Goal: Information Seeking & Learning: Learn about a topic

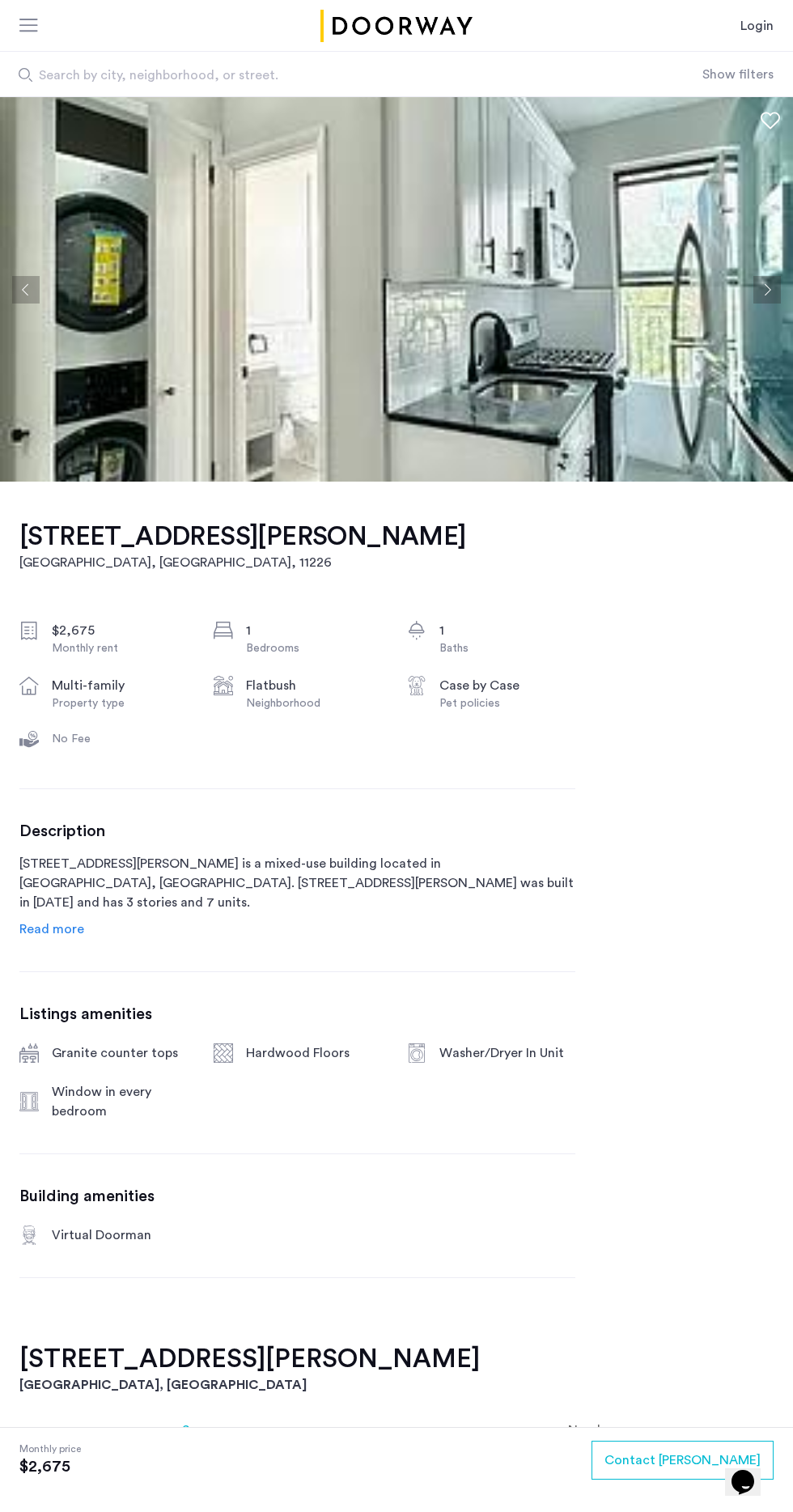
click at [744, 267] on img at bounding box center [396, 289] width 793 height 385
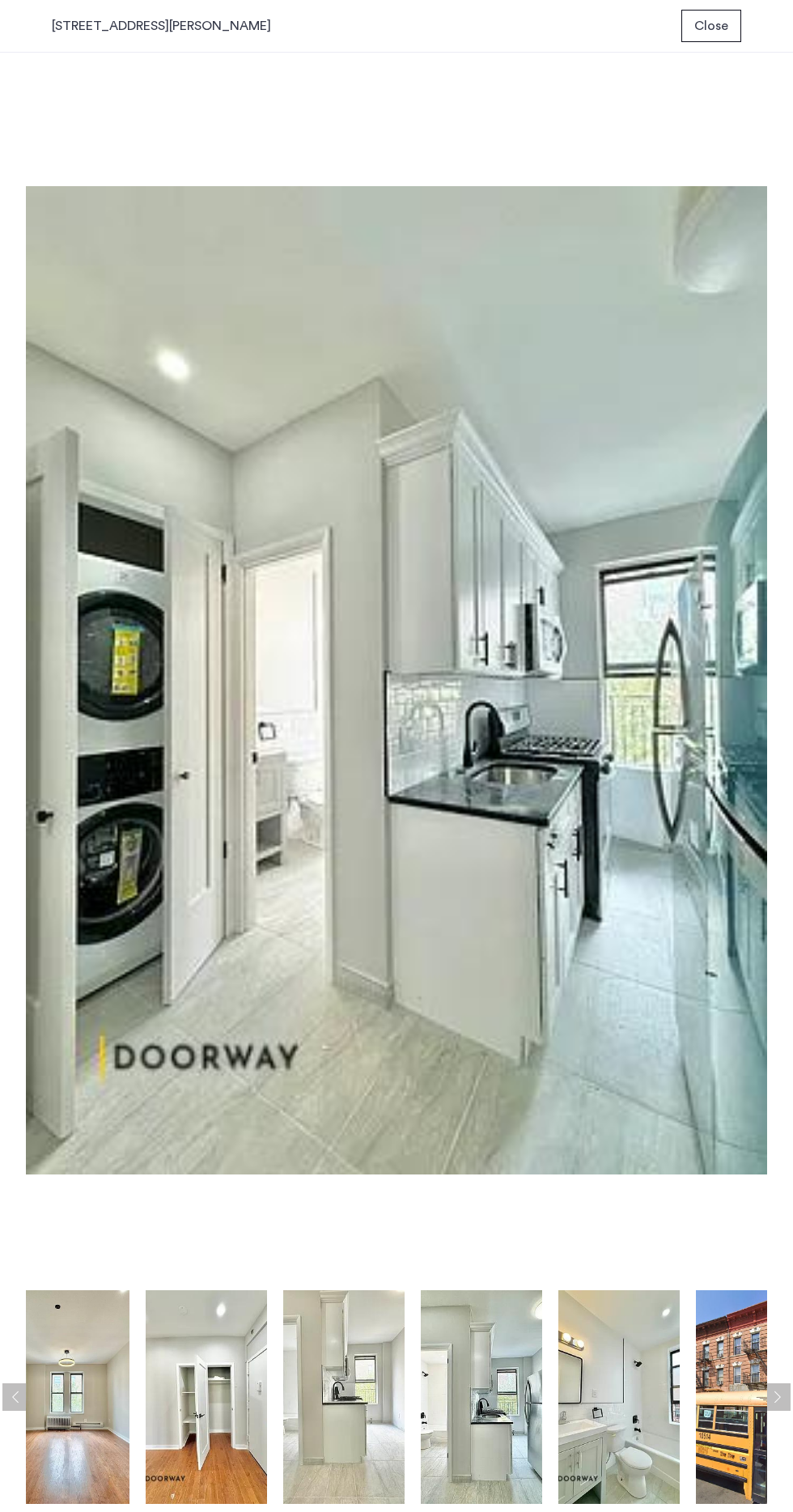
click at [497, 1435] on img at bounding box center [481, 1397] width 122 height 214
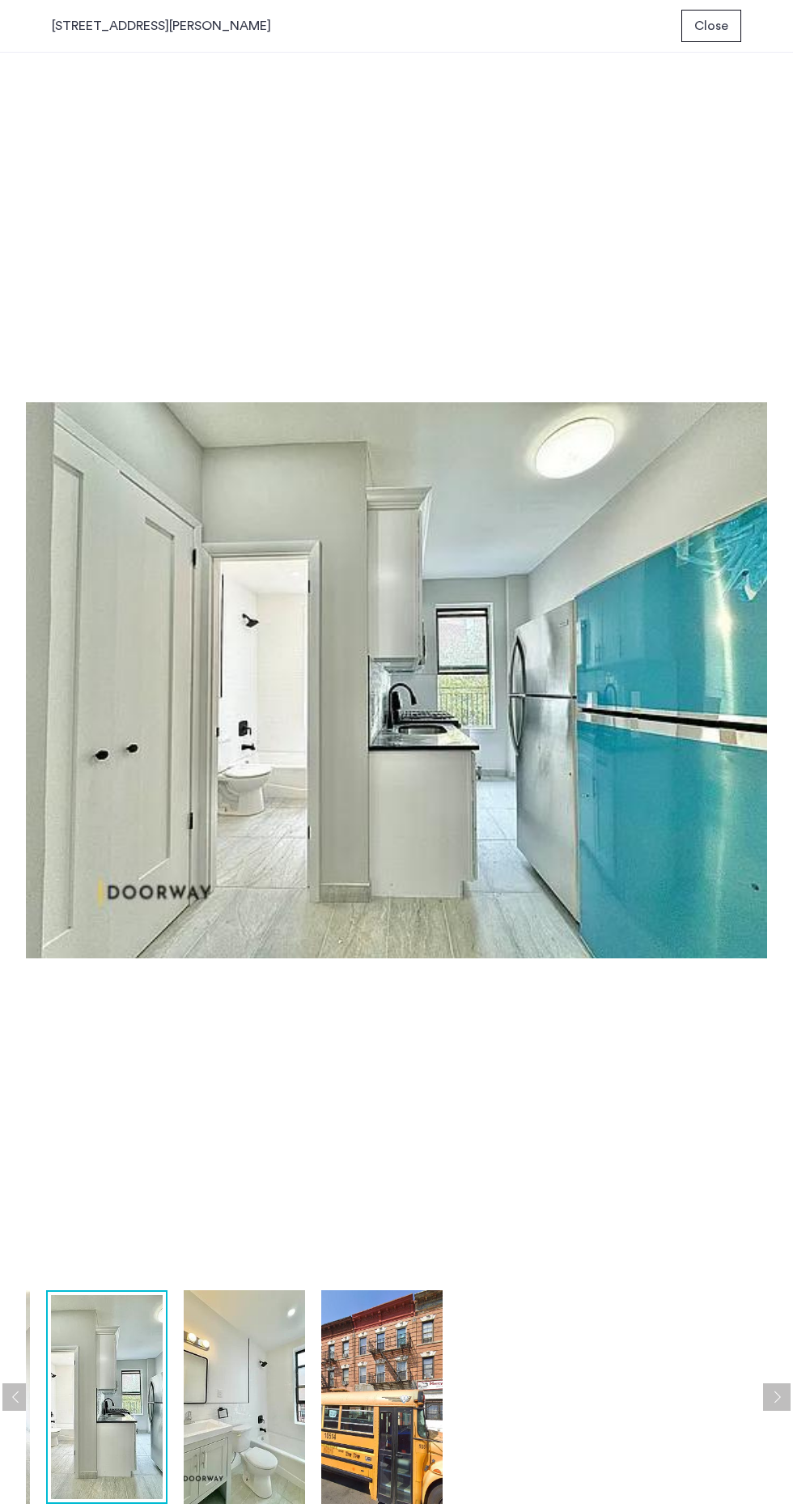
click at [638, 826] on img at bounding box center [396, 681] width 742 height 1204
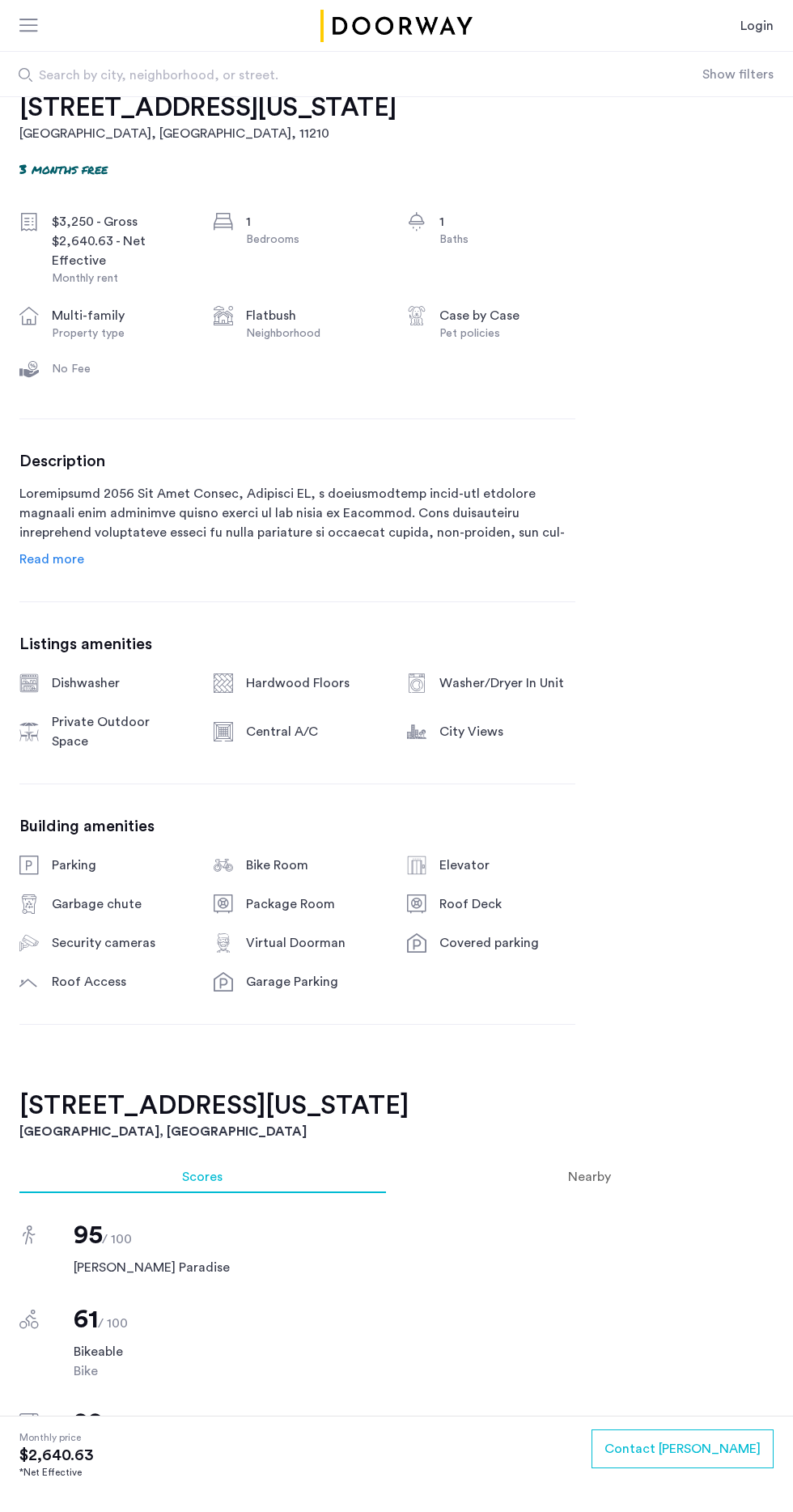
scroll to position [425, 0]
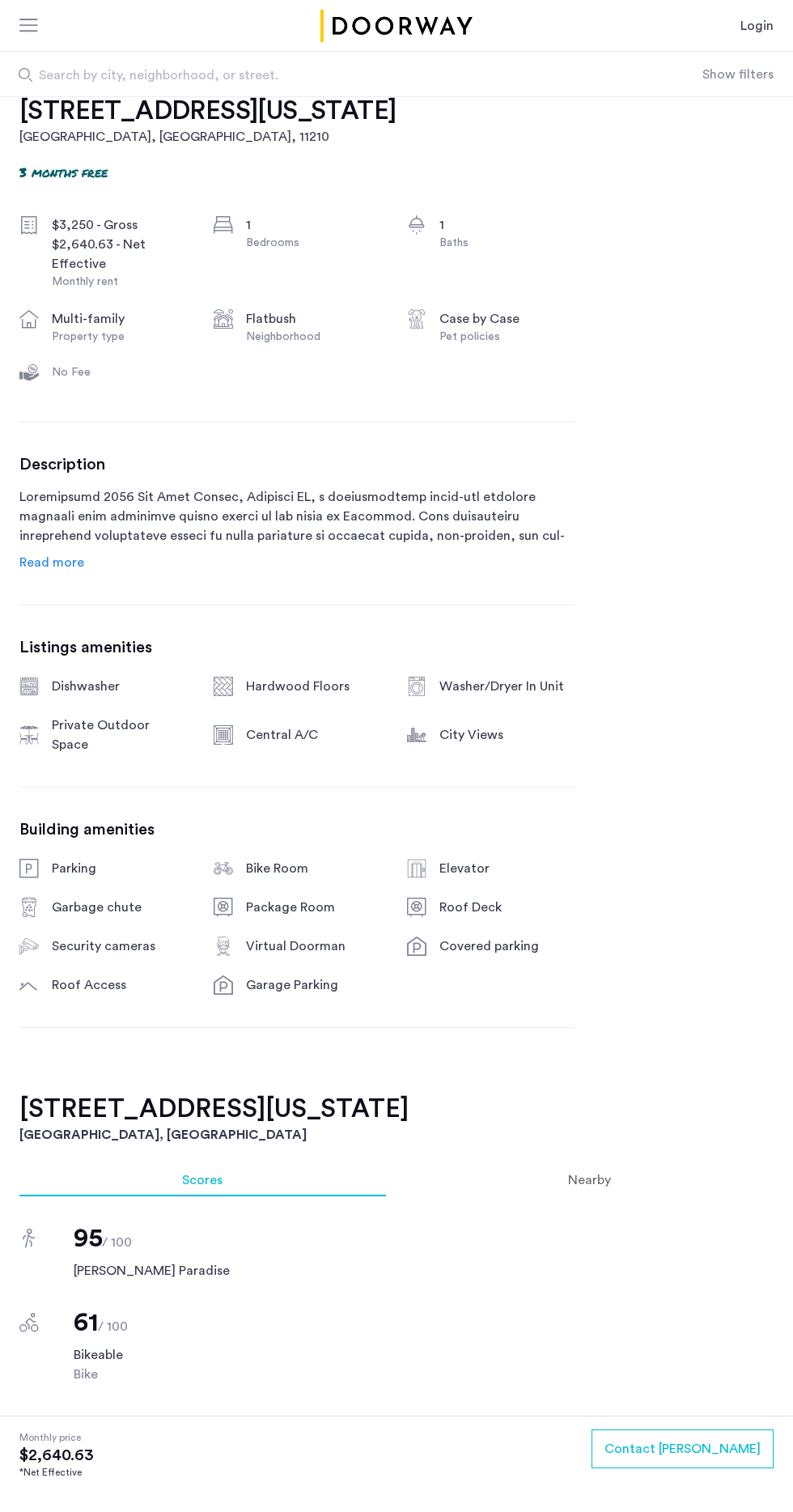
click at [752, 1427] on section "Monthly price $2,640.63 *Net Effective Contact Rachel" at bounding box center [396, 1464] width 793 height 96
click at [724, 1454] on span "Contact [PERSON_NAME]" at bounding box center [683, 1449] width 157 height 19
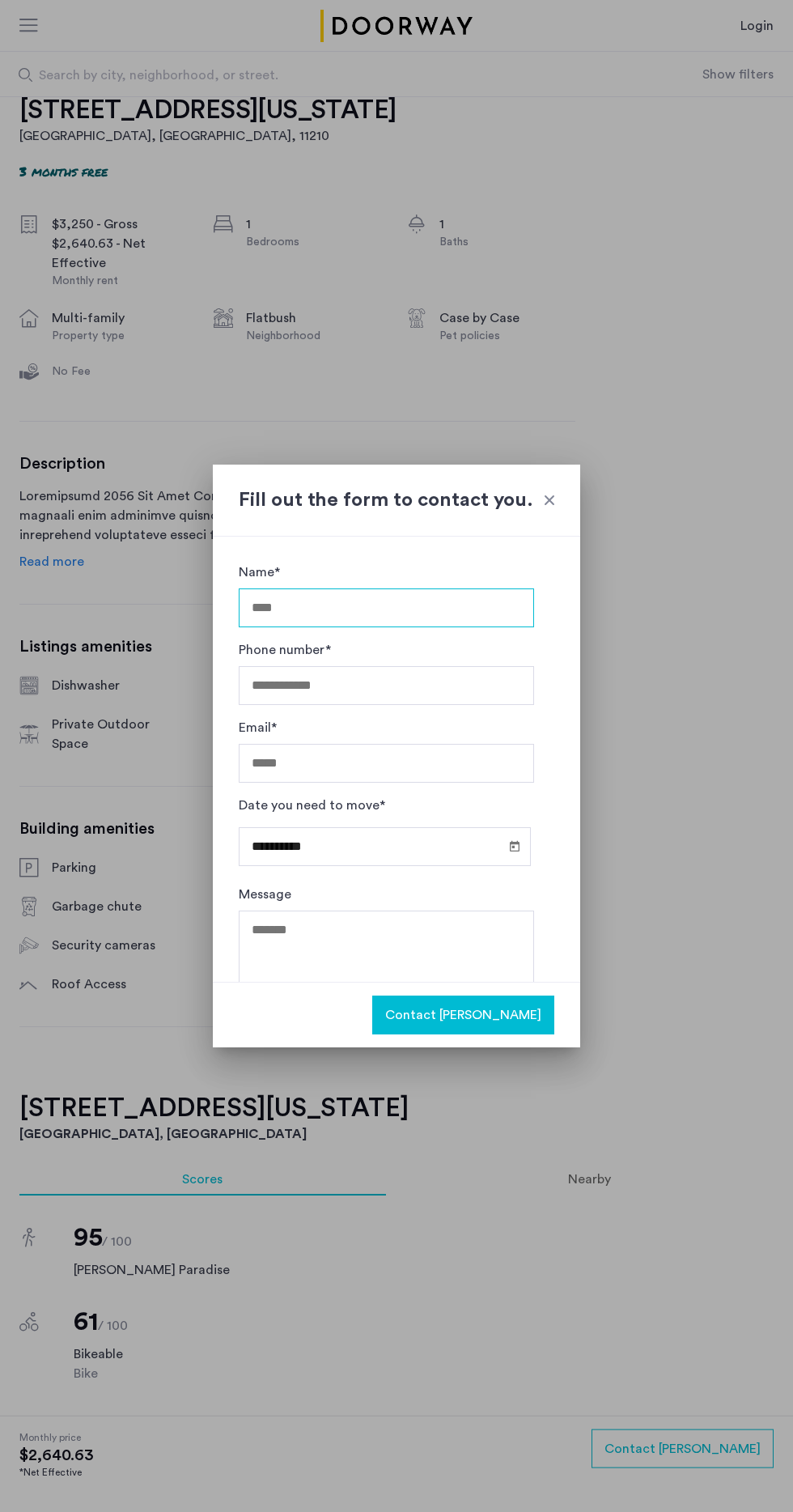
scroll to position [0, 0]
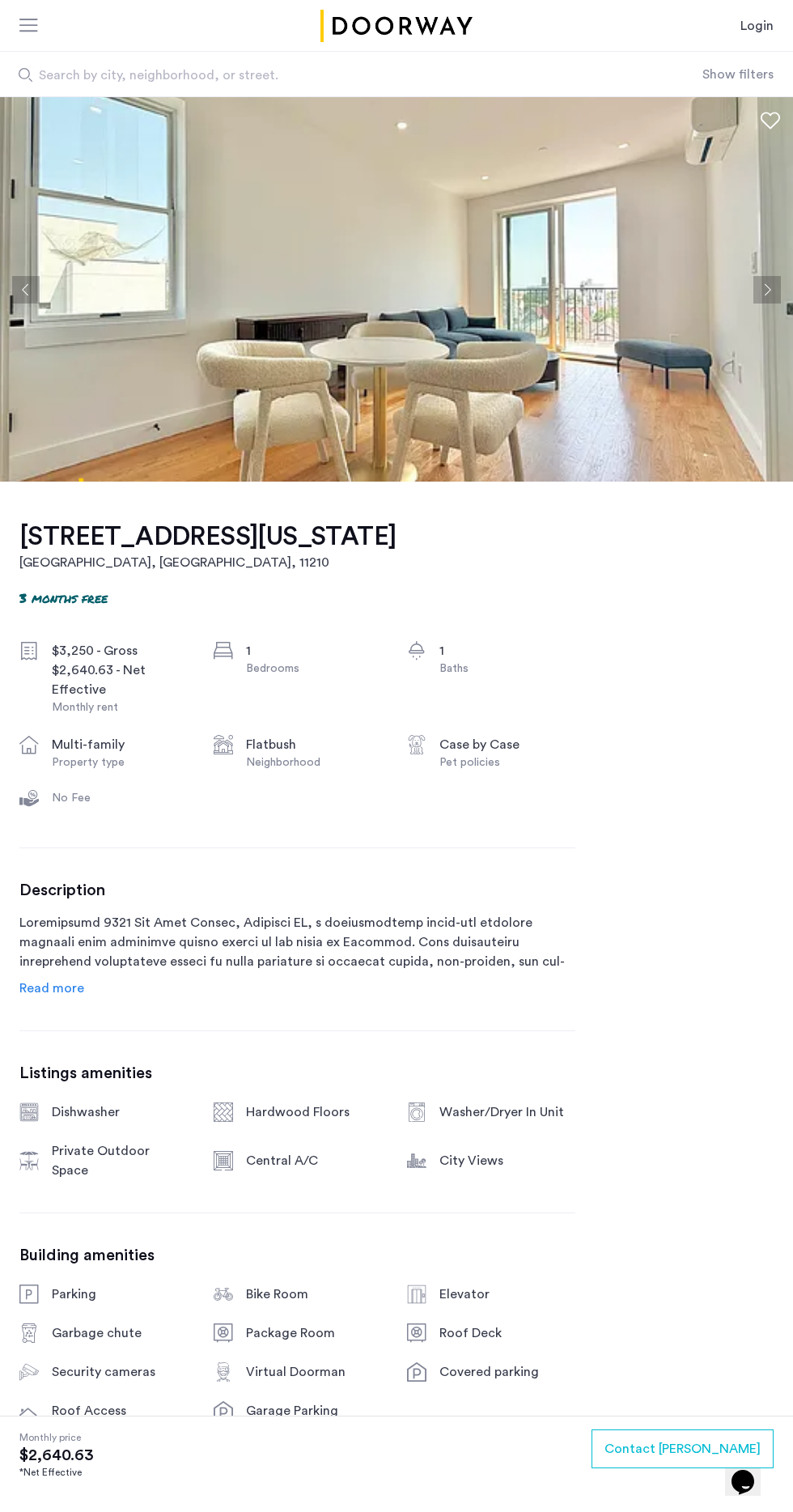
scroll to position [89, 0]
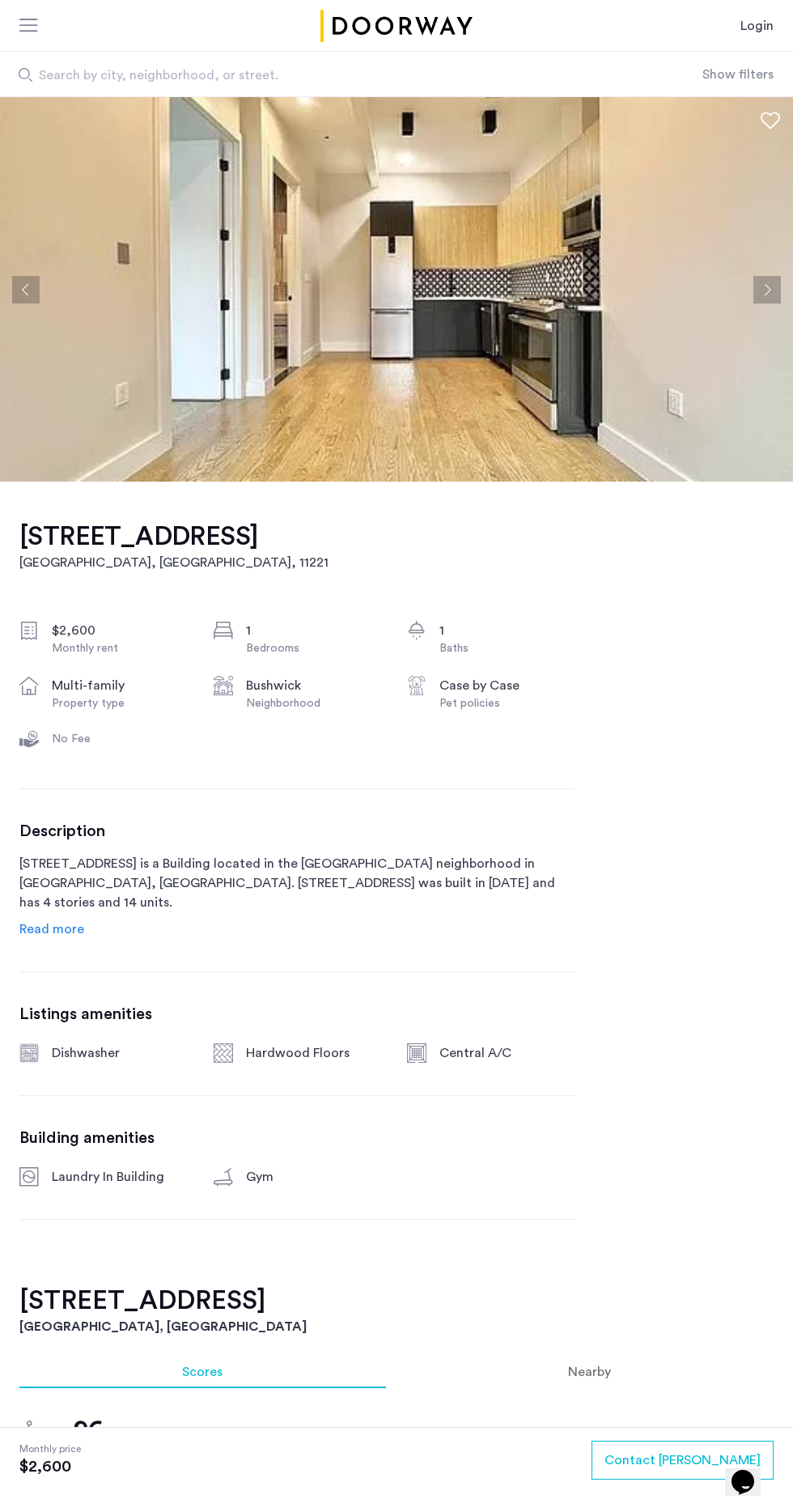
click at [778, 265] on img at bounding box center [396, 289] width 793 height 385
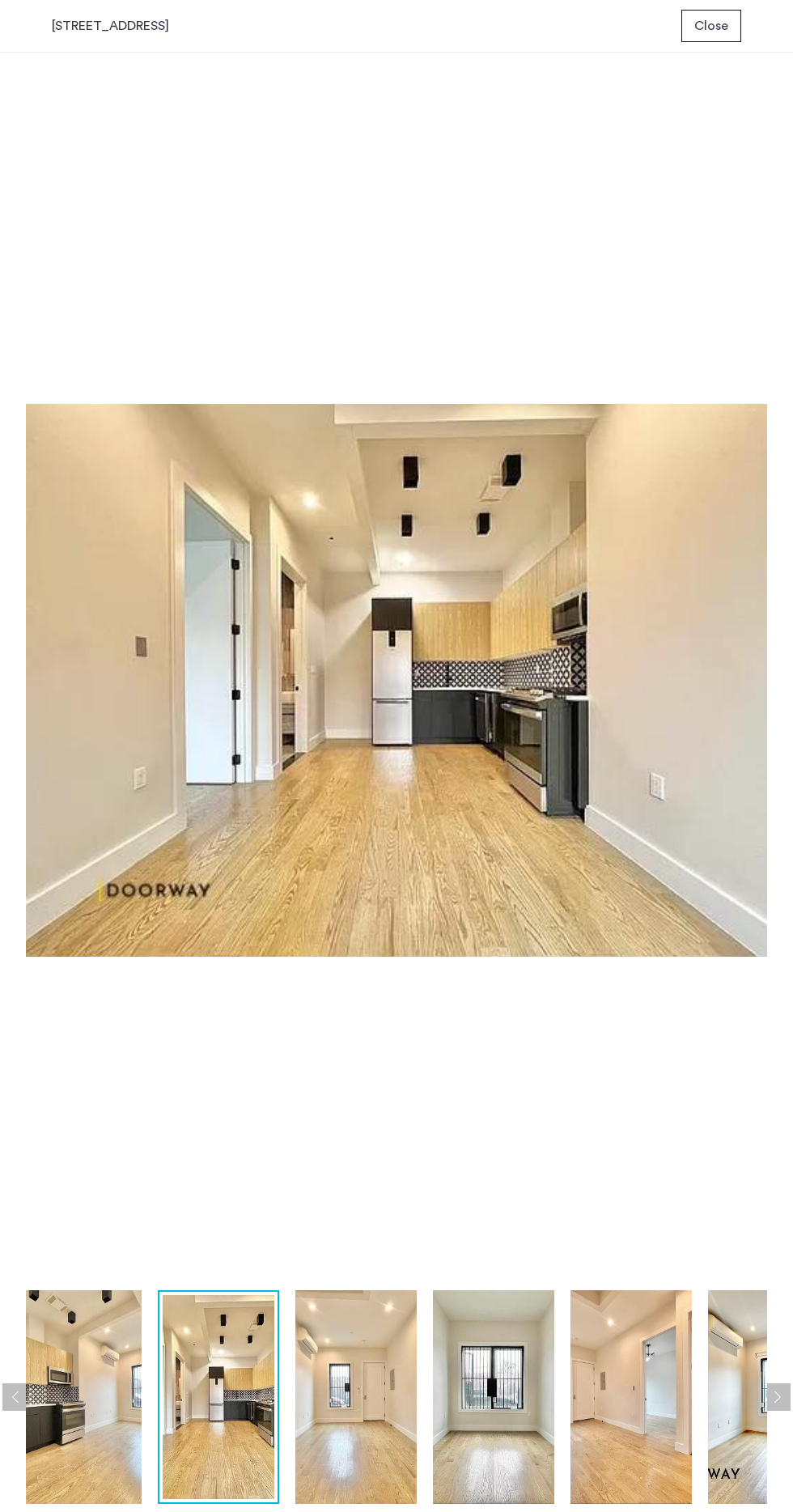
click at [778, 293] on div "prev next prev next" at bounding box center [396, 782] width 793 height 1460
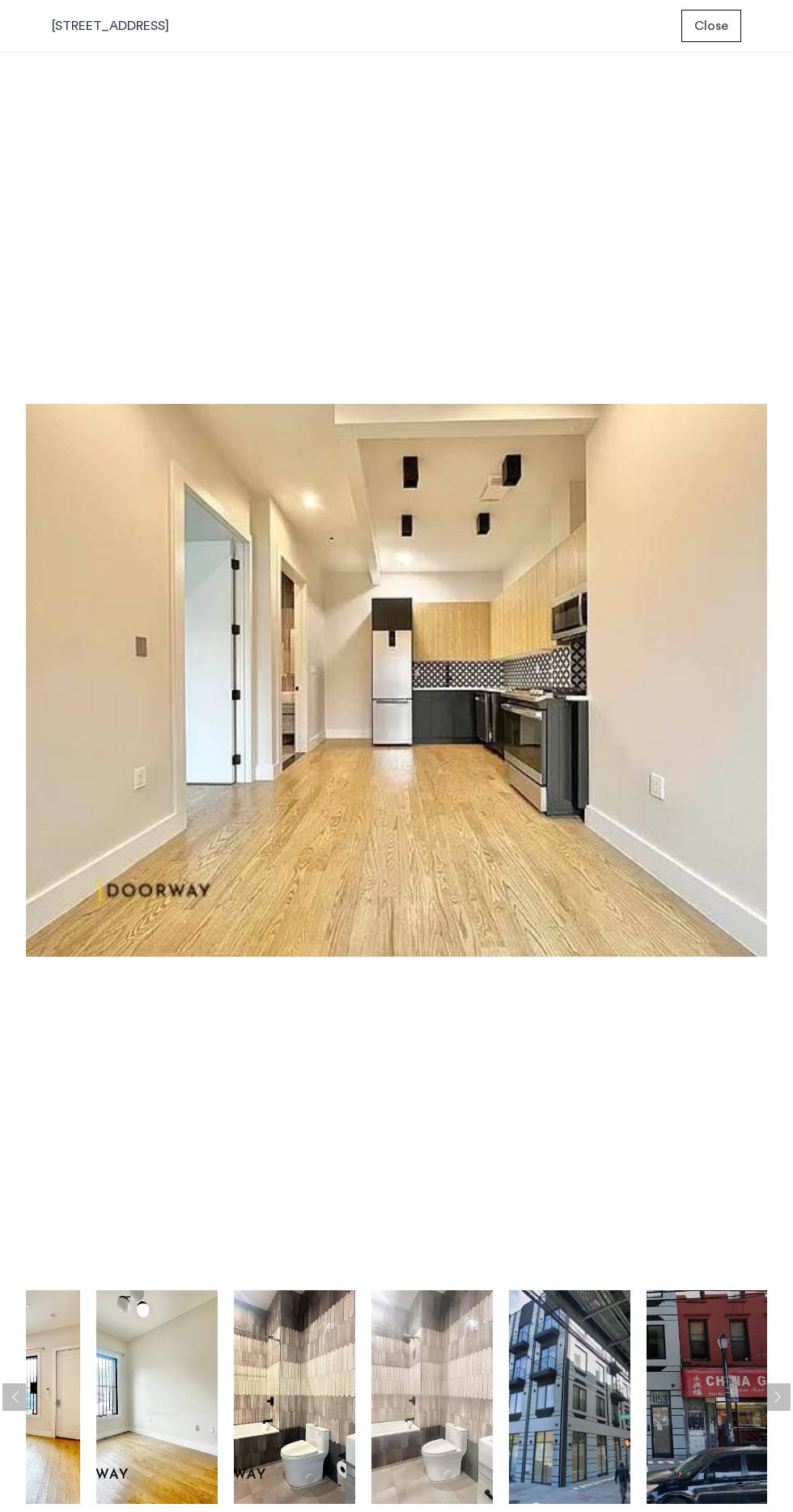
click at [557, 1425] on img at bounding box center [570, 1397] width 122 height 214
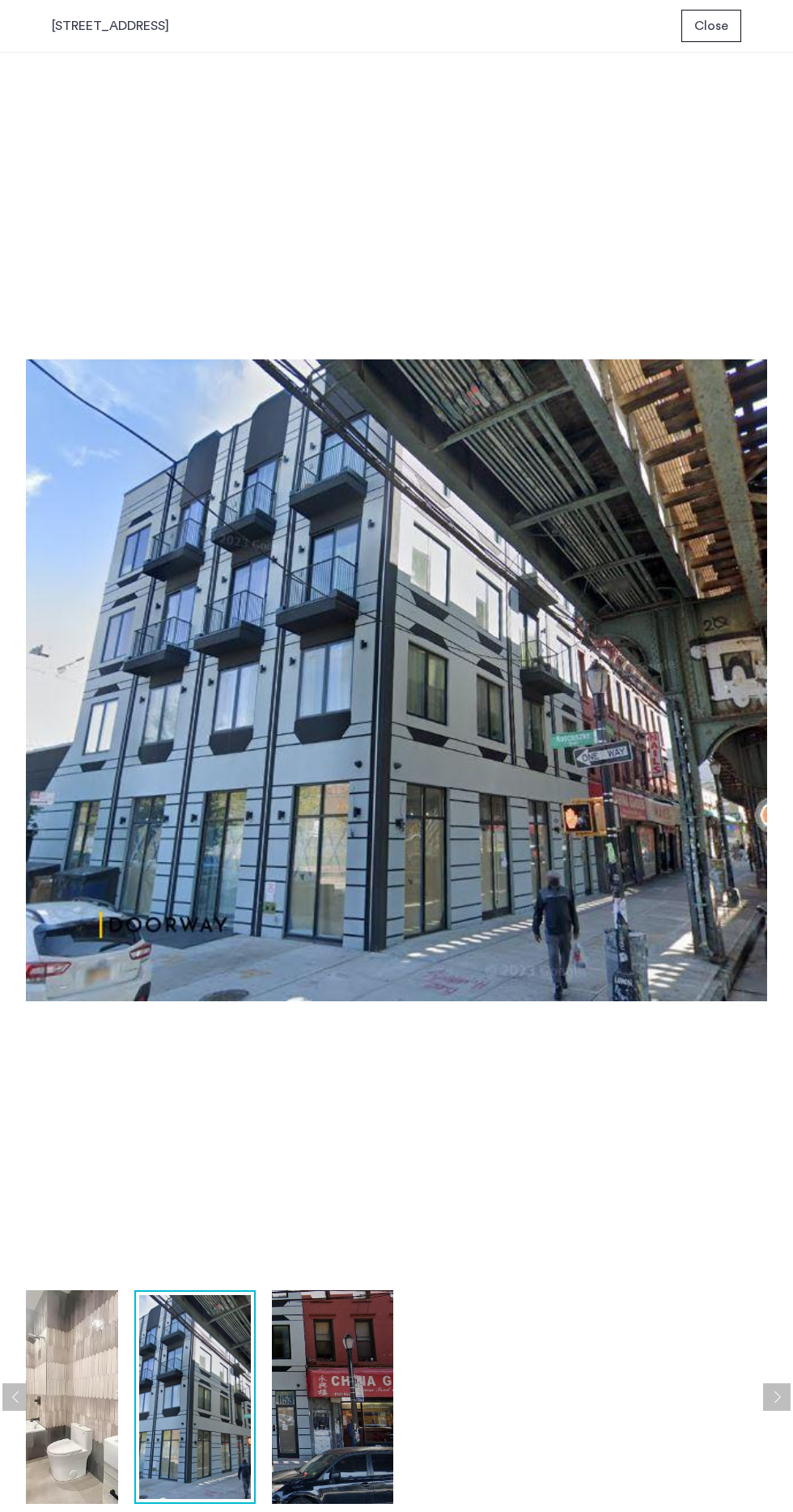
click at [332, 1416] on img at bounding box center [332, 1397] width 122 height 214
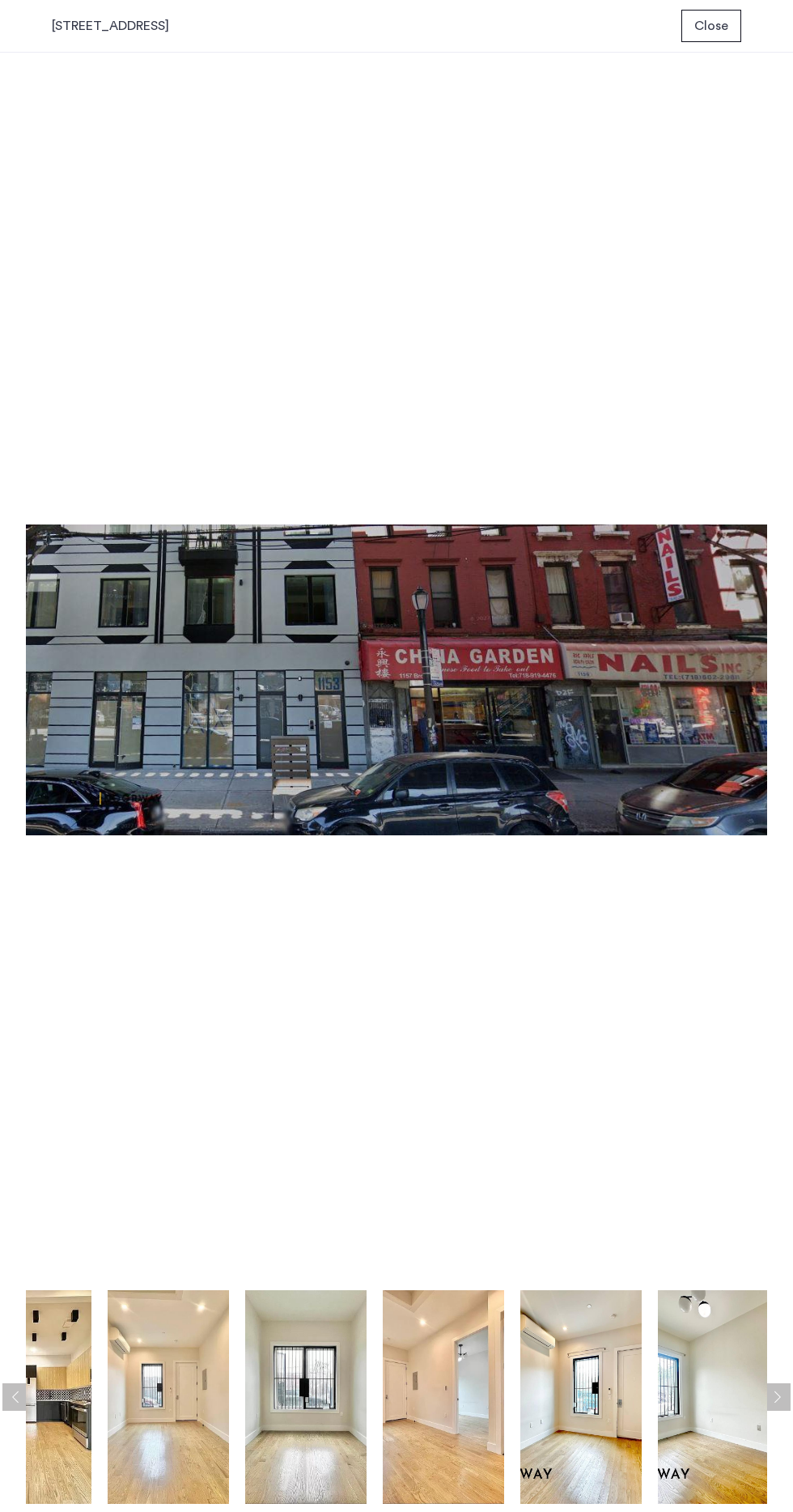
click at [580, 1425] on img at bounding box center [581, 1397] width 122 height 214
